Goal: Information Seeking & Learning: Check status

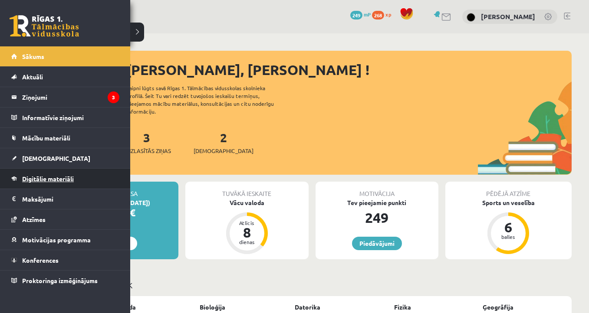
click at [46, 178] on span "Digitālie materiāli" at bounding box center [48, 179] width 52 height 8
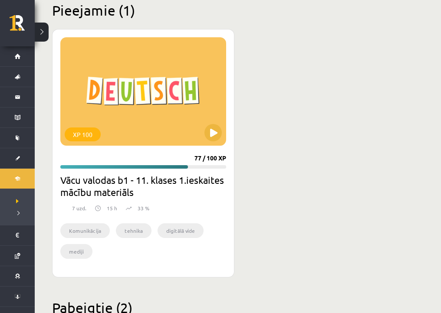
scroll to position [220, 0]
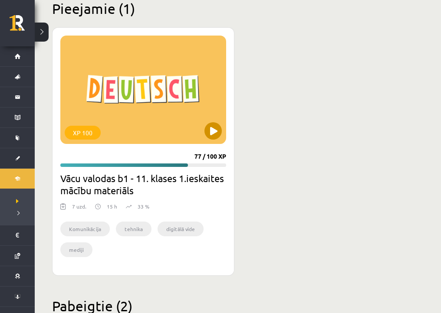
click at [214, 133] on button at bounding box center [212, 130] width 17 height 17
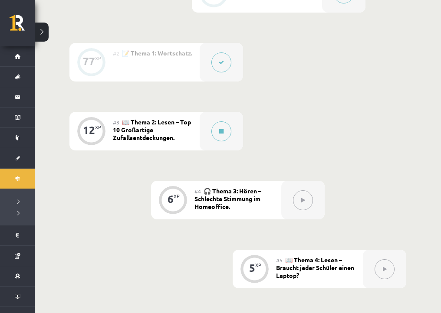
scroll to position [242, 0]
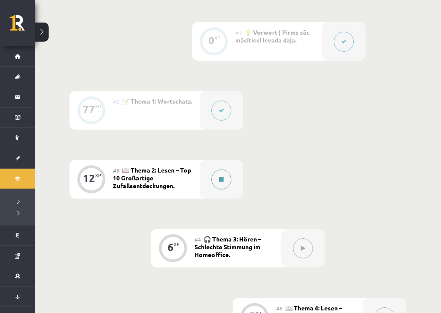
click at [224, 177] on button at bounding box center [221, 180] width 20 height 20
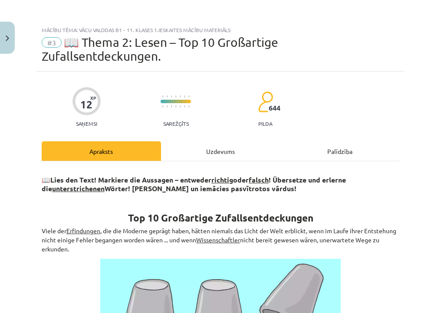
click at [221, 142] on div "Uzdevums" at bounding box center [220, 152] width 119 height 20
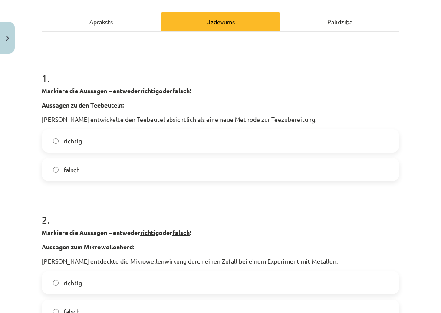
scroll to position [133, 0]
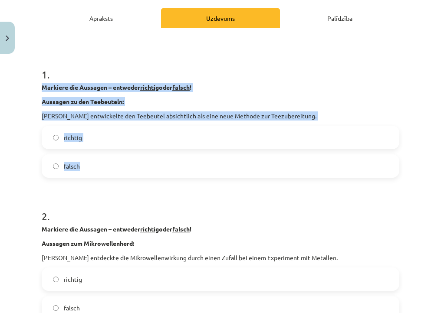
drag, startPoint x: 42, startPoint y: 72, endPoint x: 119, endPoint y: 159, distance: 116.9
click at [119, 159] on div "1 . Markiere die Aussagen – entweder richtig oder falsch ! Aussagen zu den Teeb…" at bounding box center [221, 115] width 358 height 125
copy div "Markiere die Aussagen – entweder richtig oder falsch ! Aussagen zu den Teebeute…"
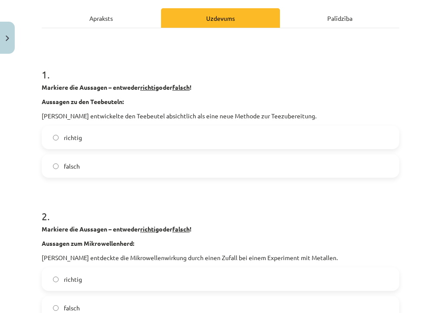
click at [114, 156] on label "falsch" at bounding box center [221, 166] width 356 height 22
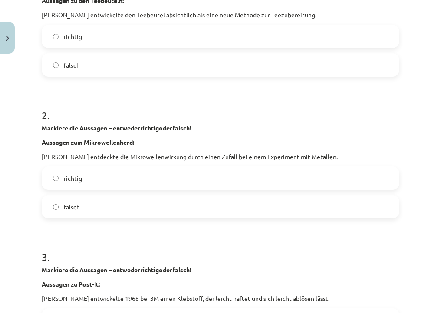
scroll to position [243, 0]
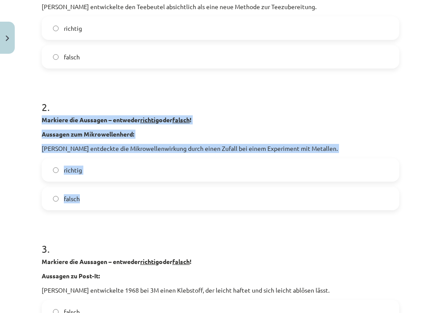
drag, startPoint x: 43, startPoint y: 105, endPoint x: 102, endPoint y: 184, distance: 98.9
click at [102, 184] on div "2 . Markiere die Aussagen – entweder richtig oder falsch ! Aussagen zum Mikrowe…" at bounding box center [221, 148] width 358 height 125
copy div "Markiere die Aussagen – entweder richtig oder falsch ! Aussagen zum Mikrowellen…"
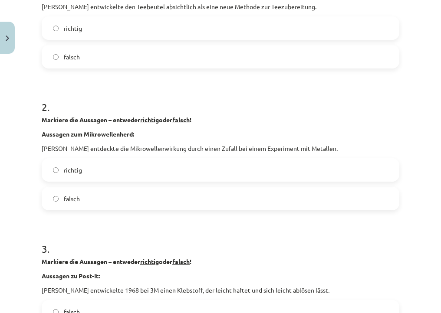
click at [100, 159] on label "richtig" at bounding box center [221, 170] width 356 height 22
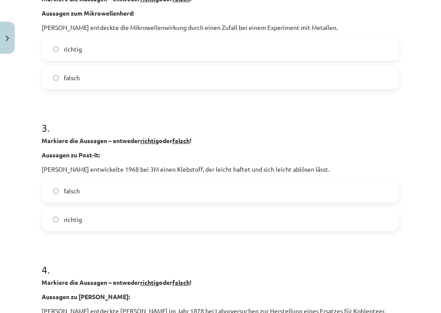
scroll to position [382, 0]
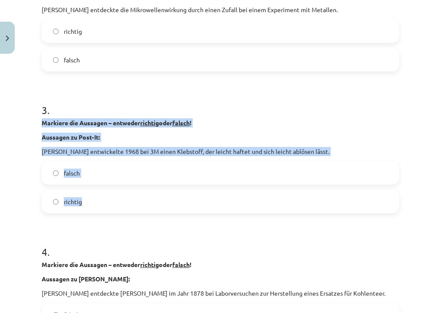
drag, startPoint x: 41, startPoint y: 106, endPoint x: 102, endPoint y: 197, distance: 109.2
copy div "Markiere die Aussagen – entweder richtig oder falsch ! Aussagen zu Post-It: Spe…"
click at [115, 191] on label "richtig" at bounding box center [221, 202] width 356 height 22
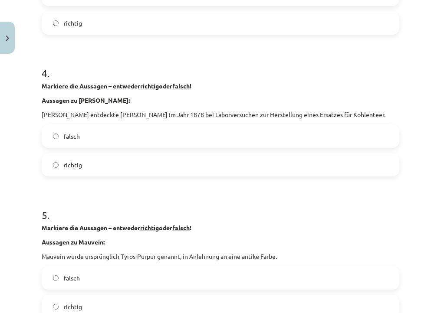
scroll to position [561, 0]
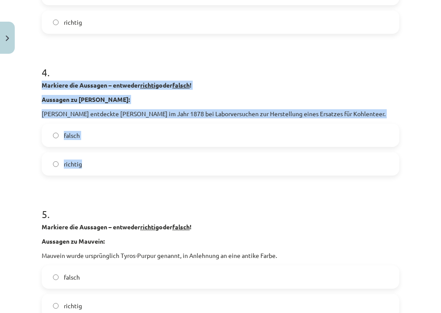
drag, startPoint x: 42, startPoint y: 69, endPoint x: 98, endPoint y: 155, distance: 102.8
click at [99, 155] on div "4 . Markiere die Aussagen – entweder richtig oder falsch ! Aussagen zu Sacchari…" at bounding box center [221, 113] width 358 height 125
copy div "Markiere die Aussagen – entweder richtig oder falsch ! Aussagen zu Saccharin: C…"
click at [110, 125] on label "falsch" at bounding box center [221, 136] width 356 height 22
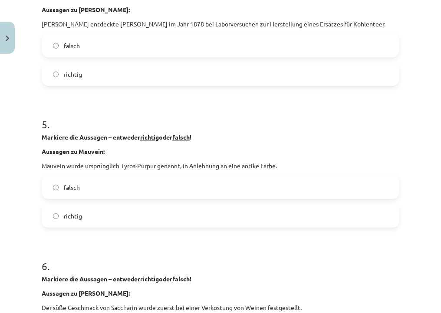
scroll to position [650, 0]
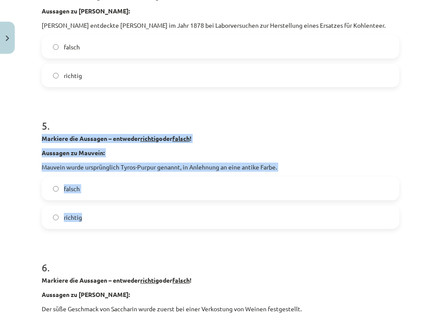
drag, startPoint x: 43, startPoint y: 125, endPoint x: 105, endPoint y: 211, distance: 106.4
click at [105, 211] on div "5 . Markiere die Aussagen – entweder richtig oder falsch ! Aussagen zu Mauvein:…" at bounding box center [221, 167] width 358 height 125
copy div "Markiere die Aussagen – entweder richtig oder falsch ! Aussagen zu Mauvein: Mau…"
click at [90, 208] on label "richtig" at bounding box center [221, 218] width 356 height 22
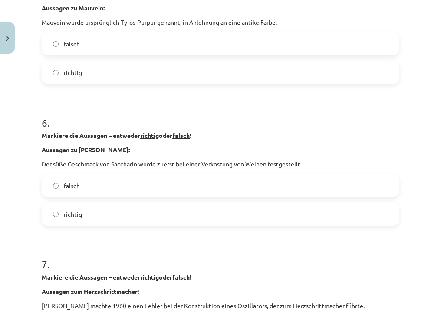
scroll to position [802, 0]
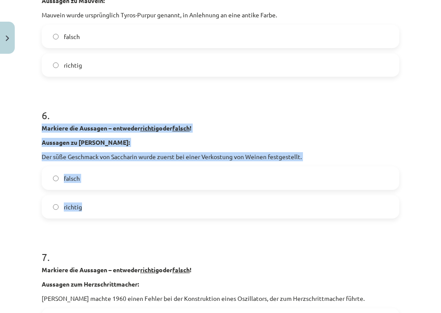
drag, startPoint x: 42, startPoint y: 111, endPoint x: 95, endPoint y: 194, distance: 98.7
click at [95, 194] on div "6 . Markiere die Aussagen – entweder richtig oder falsch ! Aussagen zu Sacchari…" at bounding box center [221, 156] width 358 height 125
copy div "Markiere die Aussagen – entweder richtig oder falsch ! Aussagen zu Saccharin: D…"
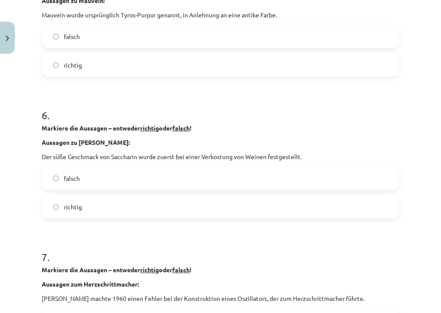
click at [111, 168] on label "falsch" at bounding box center [221, 179] width 356 height 22
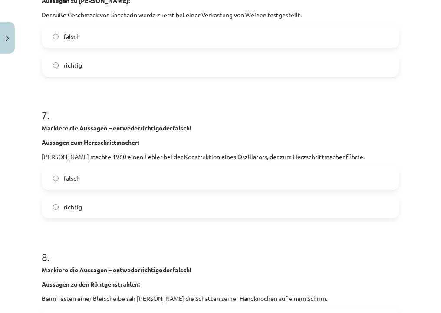
scroll to position [944, 0]
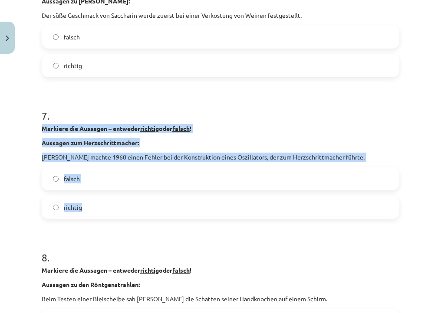
drag, startPoint x: 41, startPoint y: 113, endPoint x: 93, endPoint y: 201, distance: 102.6
click at [93, 201] on div "12 XP Saņemsi Sarežģīts 644 pilda Apraksts Uzdevums Palīdzība 1 . Markiere die …" at bounding box center [220, 68] width 368 height 1880
copy div "Markiere die Aussagen – entweder richtig oder falsch ! Aussagen zum Herzschritt…"
click at [109, 204] on label "richtig" at bounding box center [221, 208] width 356 height 22
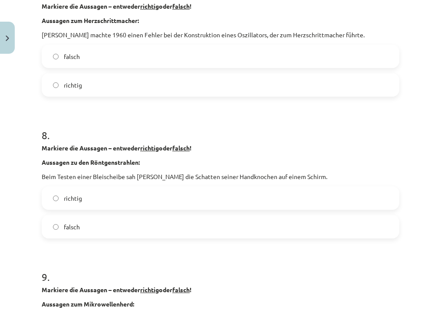
scroll to position [1097, 0]
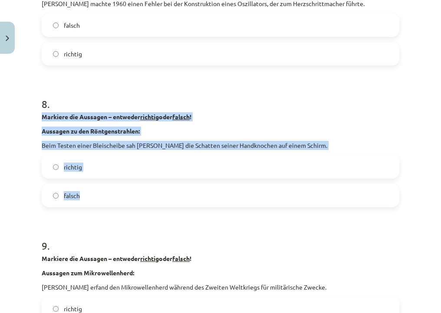
drag, startPoint x: 40, startPoint y: 103, endPoint x: 102, endPoint y: 186, distance: 103.6
copy div "Markiere die Aussagen – entweder richtig oder falsch ! Aussagen zu den Röntgens…"
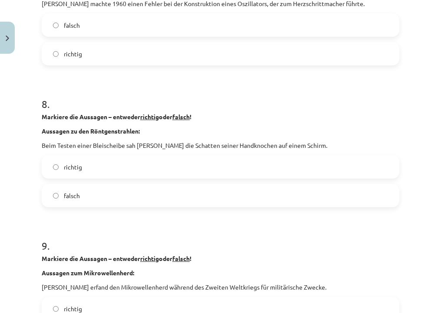
click at [111, 156] on label "richtig" at bounding box center [221, 167] width 356 height 22
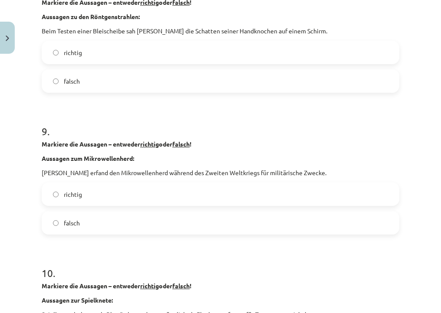
scroll to position [1225, 0]
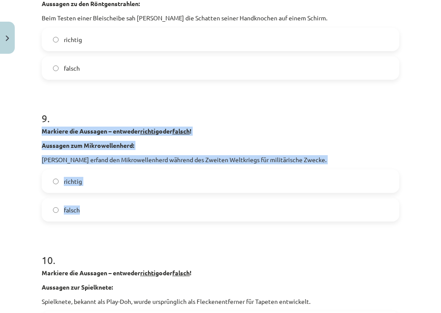
drag, startPoint x: 41, startPoint y: 116, endPoint x: 98, endPoint y: 204, distance: 104.5
copy div "Markiere die Aussagen – entweder richtig oder falsch ! Aussagen zum Mikrowellen…"
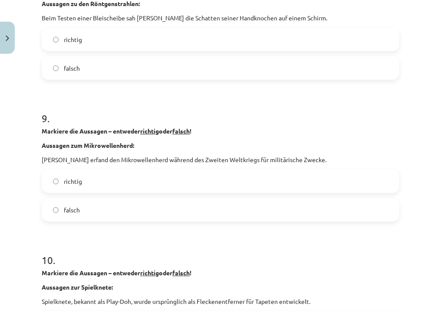
click at [106, 199] on label "falsch" at bounding box center [221, 210] width 356 height 22
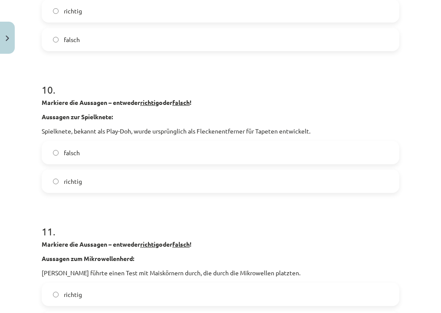
scroll to position [1400, 0]
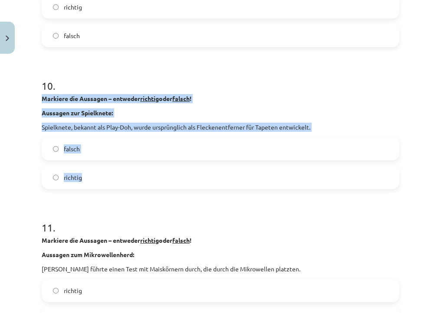
drag, startPoint x: 40, startPoint y: 82, endPoint x: 116, endPoint y: 170, distance: 116.0
copy div "Markiere die Aussagen – entweder richtig oder falsch ! Aussagen zur Spielknete:…"
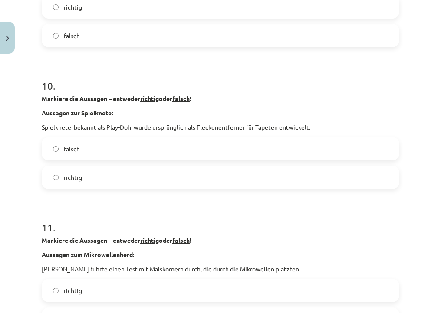
click at [115, 173] on label "richtig" at bounding box center [221, 178] width 356 height 22
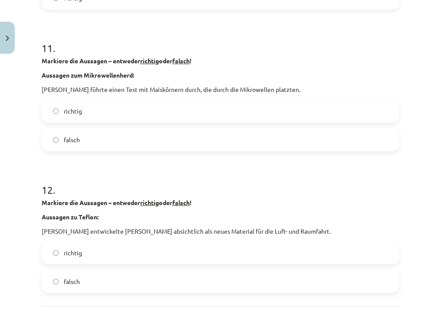
scroll to position [1579, 0]
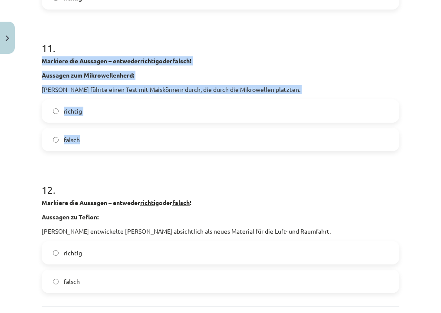
drag, startPoint x: 41, startPoint y: 43, endPoint x: 99, endPoint y: 125, distance: 100.4
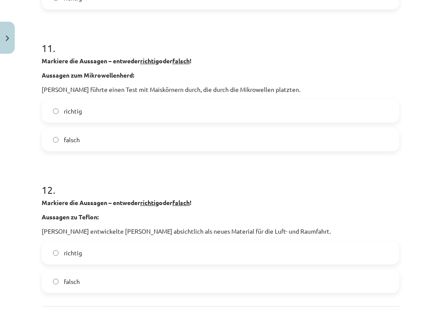
click at [99, 132] on label "falsch" at bounding box center [221, 140] width 356 height 22
click at [103, 84] on div "11 . Markiere die Aussagen – entweder richtig oder falsch ! Aussagen zum Mikrow…" at bounding box center [221, 89] width 358 height 125
click at [103, 100] on label "richtig" at bounding box center [221, 111] width 356 height 22
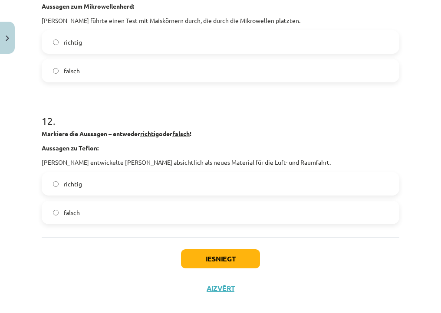
scroll to position [1647, 0]
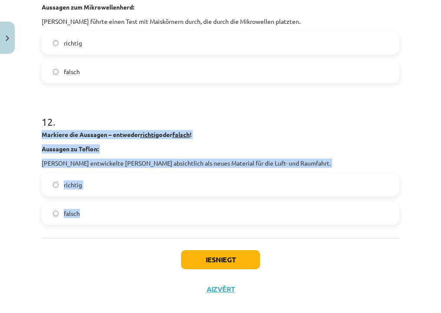
drag, startPoint x: 41, startPoint y: 120, endPoint x: 111, endPoint y: 211, distance: 115.2
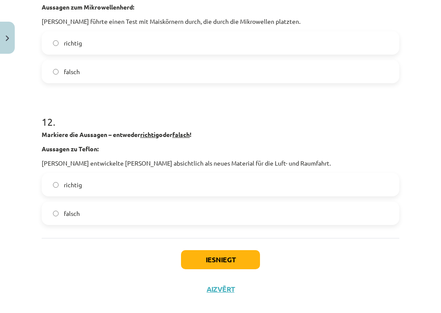
click at [90, 206] on label "falsch" at bounding box center [221, 214] width 356 height 22
click at [215, 250] on button "Iesniegt" at bounding box center [220, 259] width 79 height 19
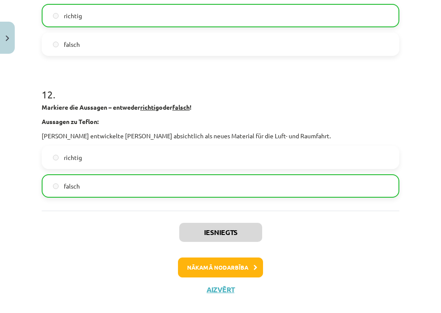
click at [211, 258] on button "Nākamā nodarbība" at bounding box center [220, 268] width 85 height 20
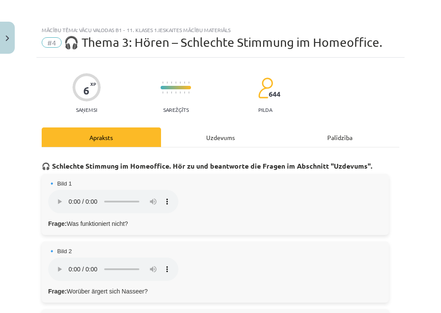
scroll to position [0, 0]
click at [203, 141] on div "Uzdevums" at bounding box center [220, 138] width 119 height 20
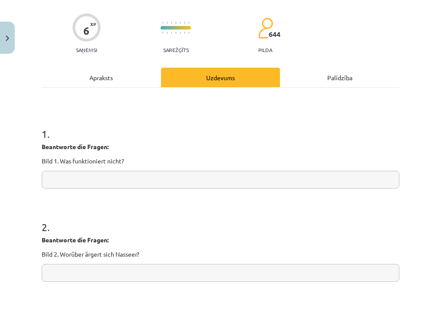
scroll to position [59, 0]
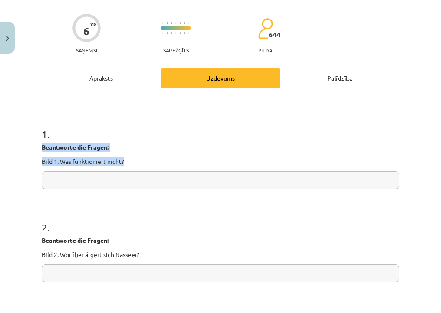
drag, startPoint x: 41, startPoint y: 145, endPoint x: 134, endPoint y: 163, distance: 95.2
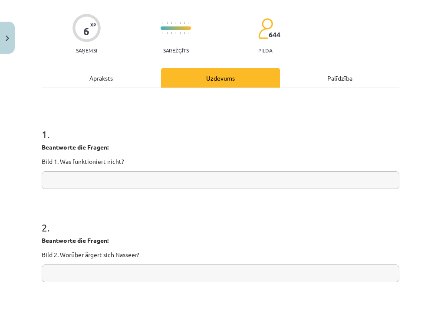
click at [136, 121] on h1 "1 ." at bounding box center [221, 126] width 358 height 27
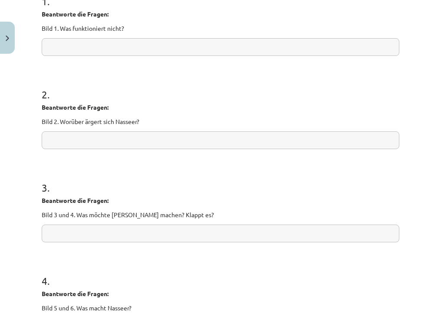
scroll to position [40, 0]
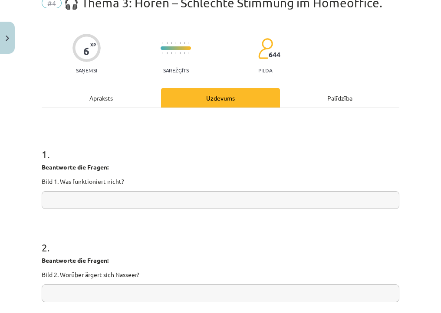
click at [118, 99] on div "Apraksts" at bounding box center [101, 98] width 119 height 20
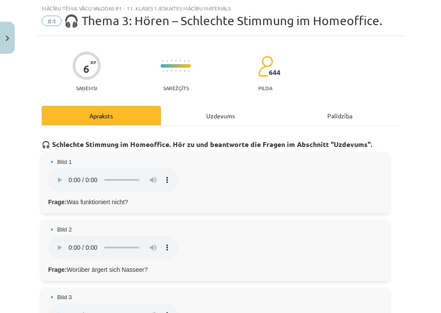
click at [12, 37] on button "Close" at bounding box center [7, 38] width 15 height 32
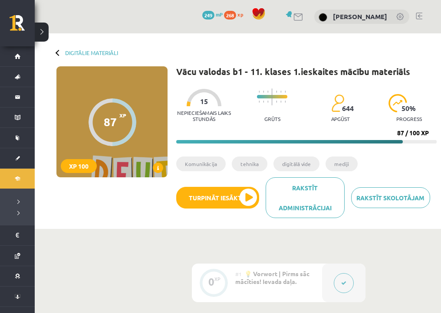
scroll to position [0, 0]
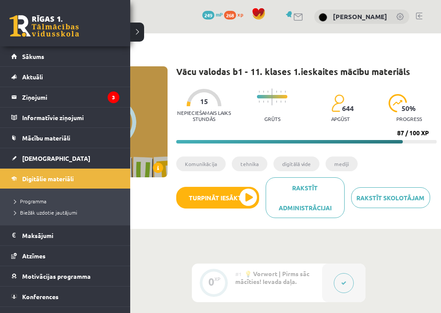
click at [29, 30] on link at bounding box center [44, 26] width 69 height 22
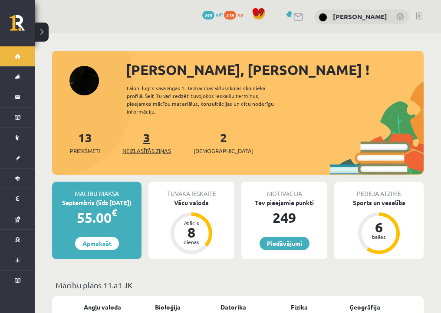
click at [147, 130] on link "3 Neizlasītās ziņas" at bounding box center [146, 143] width 49 height 26
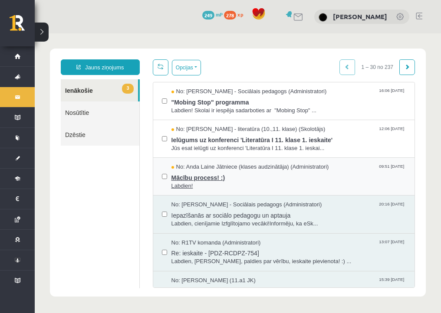
click at [210, 178] on span "Mācību process! :)" at bounding box center [288, 176] width 235 height 11
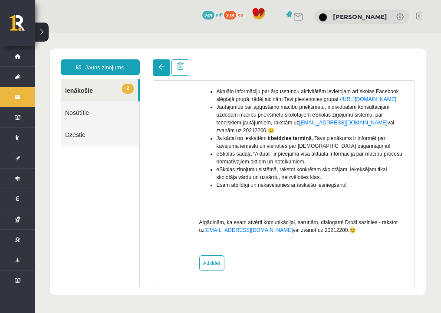
click at [162, 68] on span at bounding box center [161, 67] width 6 height 6
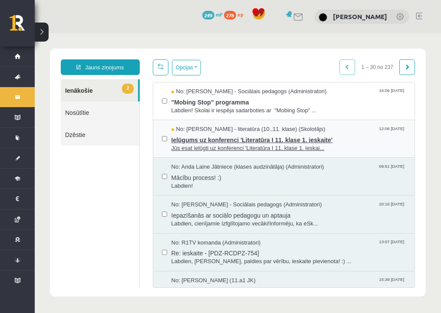
click at [243, 140] on span "Ielūgums uz konferenci 'Literatūra I 11. klase 1. ieskaite'" at bounding box center [288, 139] width 235 height 11
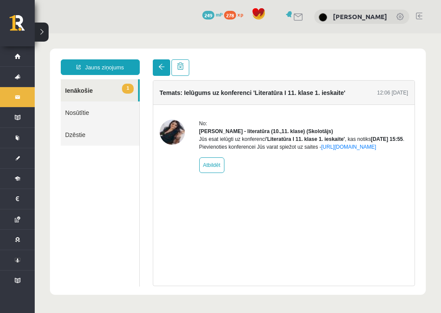
click at [162, 67] on span at bounding box center [161, 67] width 6 height 6
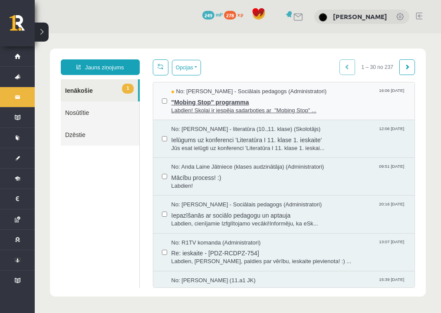
click at [208, 108] on span "Labdien! Skolai ir iespēja sadarboties ar "Mobing Stop" ..." at bounding box center [288, 111] width 235 height 8
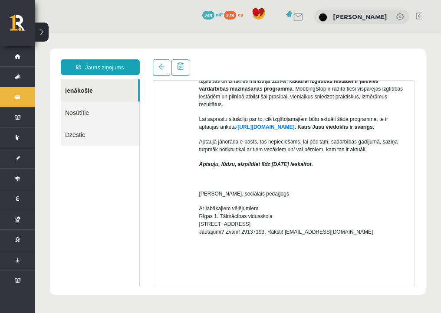
scroll to position [246, 0]
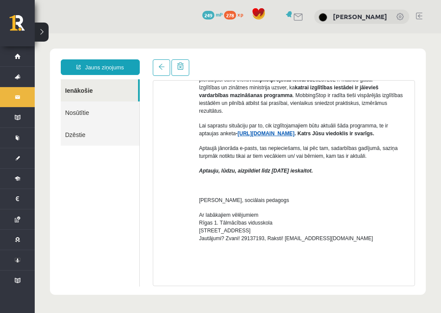
click at [291, 137] on link "https://forms.gle/7MhE2q1y46F54uuf6" at bounding box center [265, 134] width 57 height 6
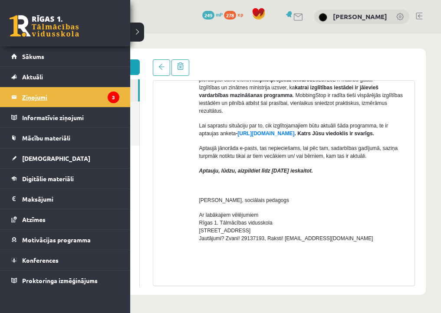
click at [28, 95] on legend "Ziņojumi 3" at bounding box center [70, 97] width 97 height 20
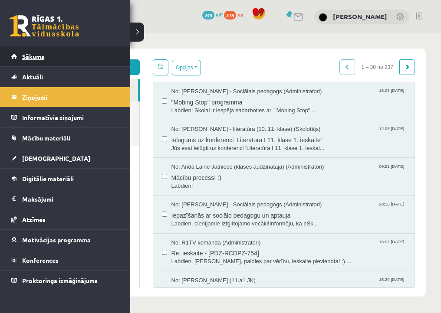
click at [30, 59] on span "Sākums" at bounding box center [33, 57] width 22 height 8
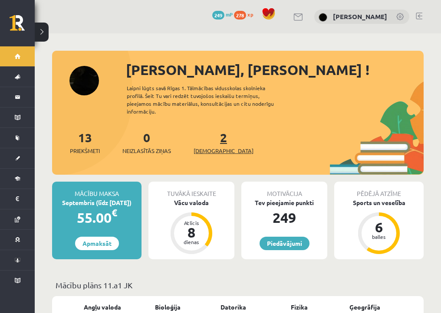
click at [212, 147] on span "[DEMOGRAPHIC_DATA]" at bounding box center [224, 151] width 60 height 9
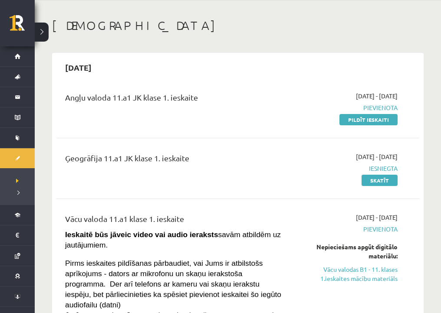
scroll to position [31, 0]
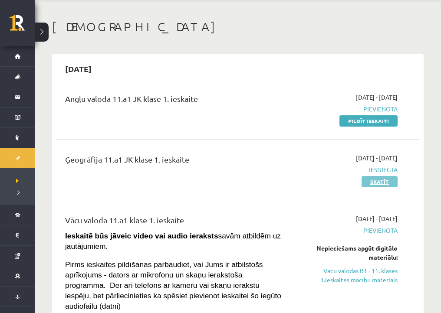
click at [375, 183] on link "Skatīt" at bounding box center [380, 181] width 36 height 11
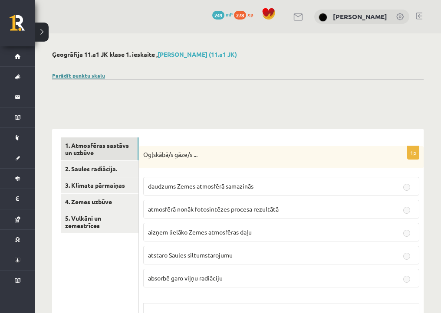
click at [101, 75] on link "Parādīt punktu skalu" at bounding box center [78, 75] width 53 height 7
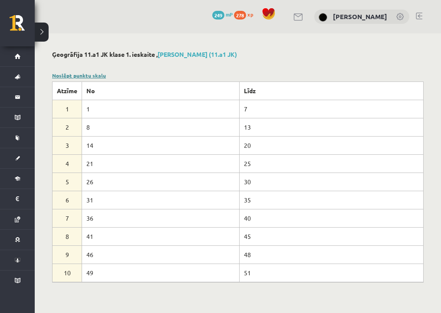
click at [76, 76] on link "Noslēpt punktu skalu" at bounding box center [79, 75] width 54 height 7
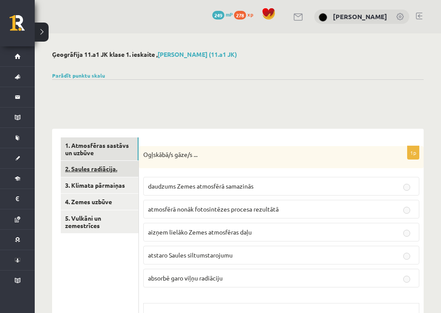
click at [108, 166] on link "2. Saules radiācija." at bounding box center [100, 169] width 78 height 16
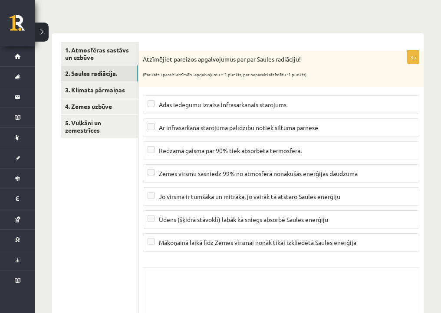
scroll to position [95, 0]
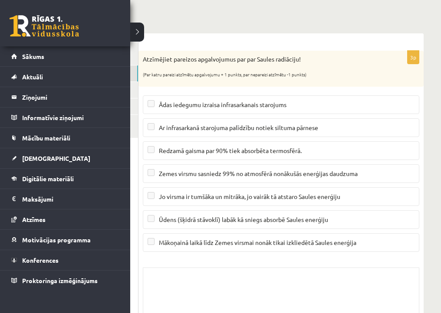
click at [25, 22] on link at bounding box center [44, 26] width 69 height 22
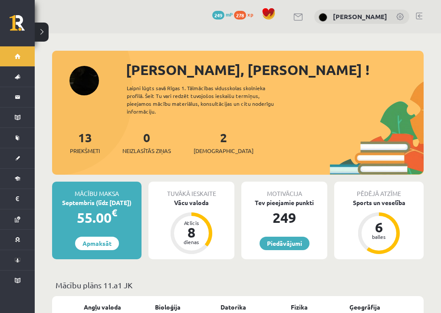
click at [149, 138] on div "0 Neizlasītās ziņas" at bounding box center [146, 141] width 49 height 27
click at [147, 147] on span "Neizlasītās ziņas" at bounding box center [146, 151] width 49 height 9
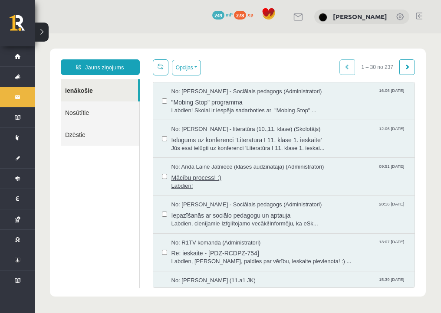
click at [198, 175] on span "Mācību process! :)" at bounding box center [288, 176] width 235 height 11
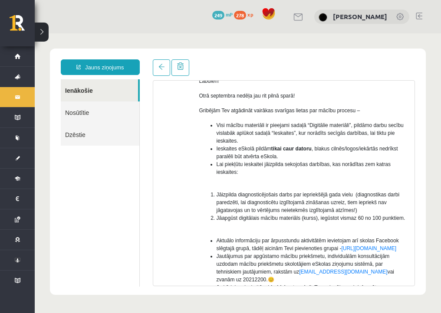
scroll to position [65, 0]
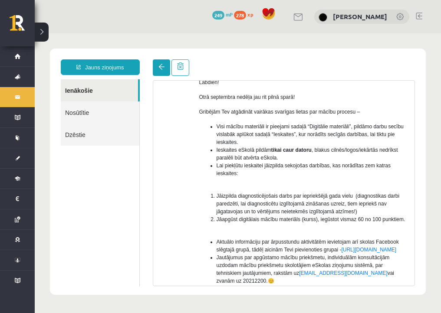
click at [161, 70] on link at bounding box center [161, 67] width 17 height 16
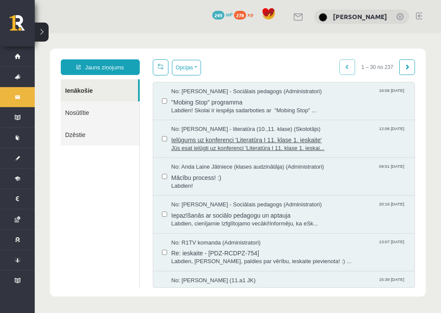
scroll to position [0, 0]
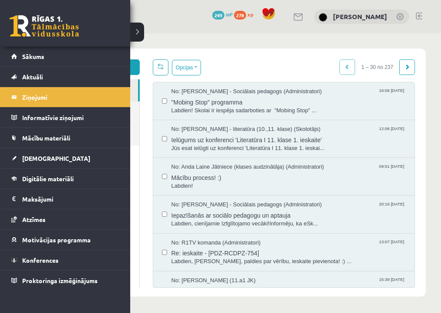
click at [23, 27] on link at bounding box center [44, 26] width 69 height 22
